Goal: Task Accomplishment & Management: Manage account settings

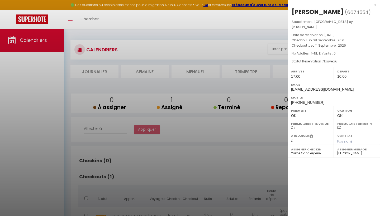
select select "0"
select select "27584"
select select "52443"
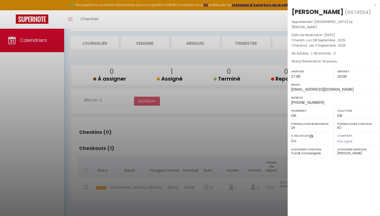
click at [270, 12] on div at bounding box center [190, 108] width 380 height 216
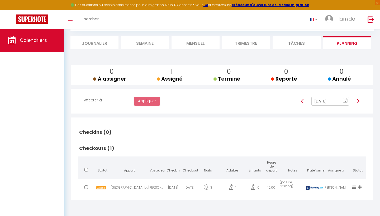
click at [334, 129] on h2 "Checkins (0)" at bounding box center [222, 132] width 288 height 16
click at [126, 188] on div "[GEOGRAPHIC_DATA] by [PERSON_NAME]" at bounding box center [129, 189] width 37 height 17
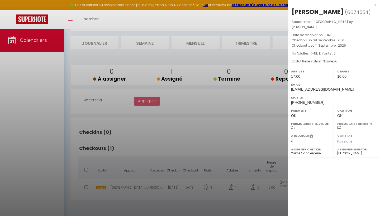
click at [133, 189] on div at bounding box center [190, 108] width 380 height 216
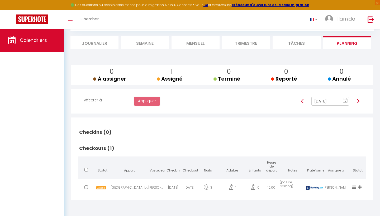
click at [177, 141] on h2 "Checkouts (1)" at bounding box center [222, 148] width 288 height 16
click at [358, 102] on img at bounding box center [358, 101] width 4 height 4
type input "[DATE]"
checkbox input "false"
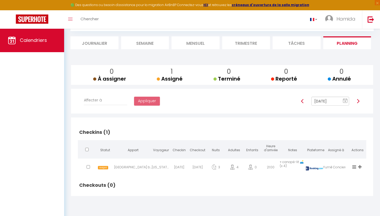
click at [135, 167] on div "[GEOGRAPHIC_DATA] by [PERSON_NAME]" at bounding box center [132, 168] width 37 height 17
select select "49620"
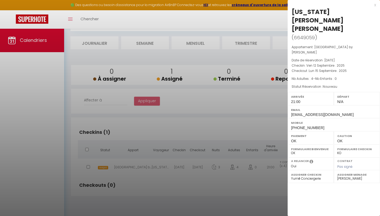
click at [219, 127] on div at bounding box center [190, 108] width 380 height 216
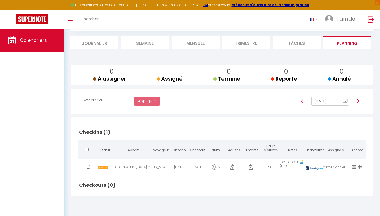
click at [357, 98] on div at bounding box center [358, 101] width 11 height 9
click at [358, 101] on img at bounding box center [358, 101] width 4 height 4
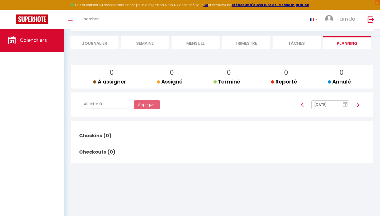
click at [358, 104] on img at bounding box center [358, 105] width 4 height 4
type input "[DATE]"
checkbox input "false"
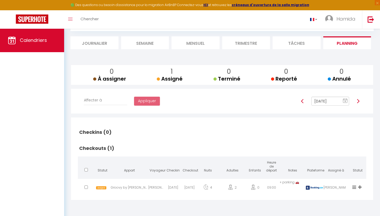
click at [131, 185] on div "Groovy by [PERSON_NAME]" at bounding box center [129, 189] width 37 height 17
select select "1"
select select "24469"
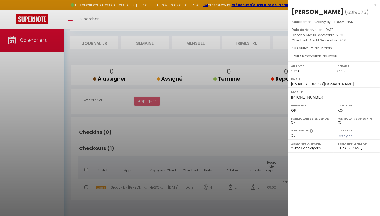
click at [226, 135] on div at bounding box center [190, 108] width 380 height 216
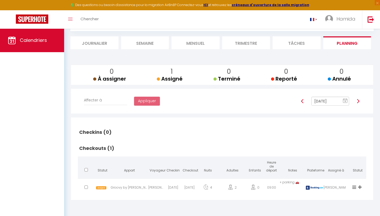
click at [357, 100] on img at bounding box center [358, 101] width 4 height 4
type input "[DATE]"
checkbox input "false"
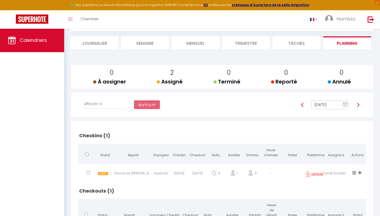
click at [170, 172] on div "Kasia Gli" at bounding box center [161, 174] width 18 height 17
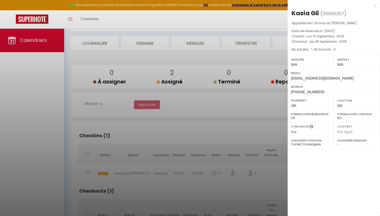
click at [190, 128] on div at bounding box center [190, 108] width 380 height 216
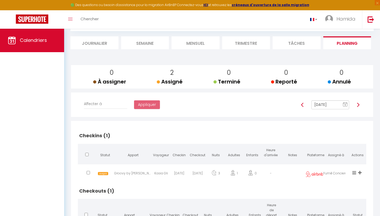
click at [134, 171] on div "Groovy by [PERSON_NAME]" at bounding box center [132, 174] width 37 height 17
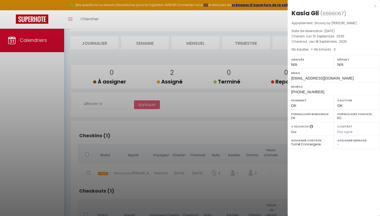
click at [134, 171] on div at bounding box center [190, 108] width 380 height 216
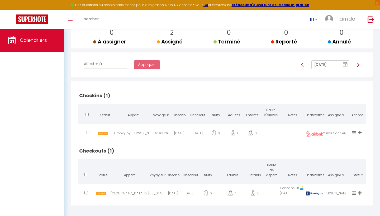
scroll to position [70, 0]
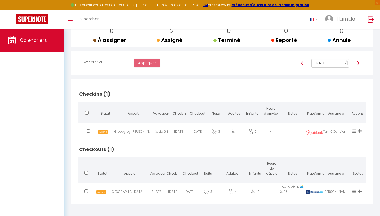
click at [137, 189] on div "[GEOGRAPHIC_DATA] by [PERSON_NAME]" at bounding box center [129, 192] width 37 height 17
select select "49620"
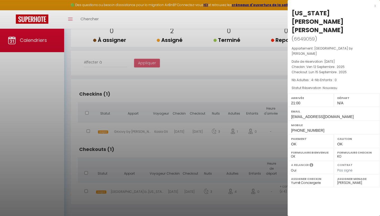
click at [145, 133] on div at bounding box center [190, 108] width 380 height 216
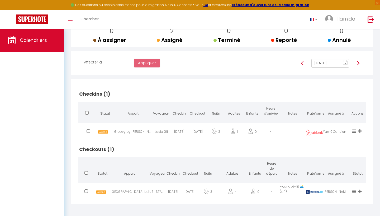
click at [151, 93] on h2 "Checkins (1)" at bounding box center [222, 94] width 288 height 16
click at [217, 89] on h2 "Checkins (1)" at bounding box center [222, 94] width 288 height 16
click at [357, 63] on img at bounding box center [358, 63] width 4 height 4
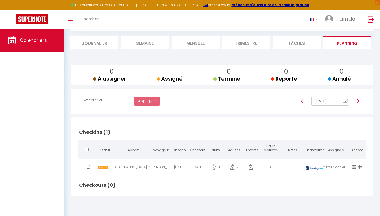
click at [133, 167] on div "[GEOGRAPHIC_DATA] by [PERSON_NAME]" at bounding box center [132, 168] width 37 height 17
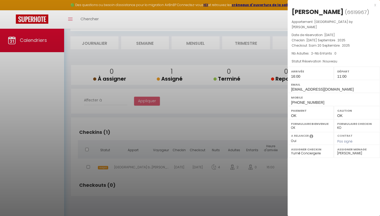
click at [196, 133] on div at bounding box center [190, 108] width 380 height 216
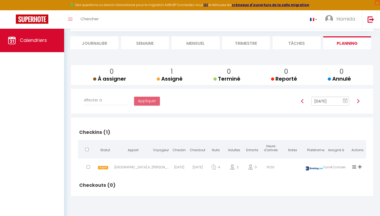
click at [357, 100] on img at bounding box center [358, 101] width 4 height 4
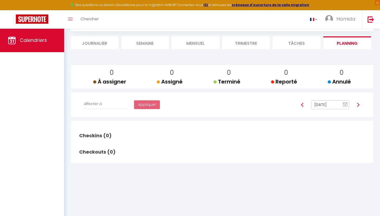
click at [301, 103] on img at bounding box center [302, 105] width 4 height 4
type input "[DATE]"
checkbox input "false"
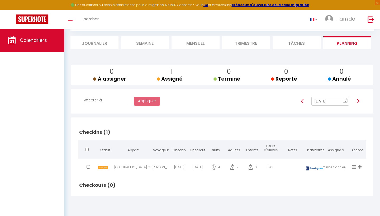
click at [301, 103] on div at bounding box center [302, 101] width 11 height 9
click at [302, 102] on img at bounding box center [302, 101] width 4 height 4
type input "[DATE]"
checkbox input "false"
